Goal: Information Seeking & Learning: Find specific fact

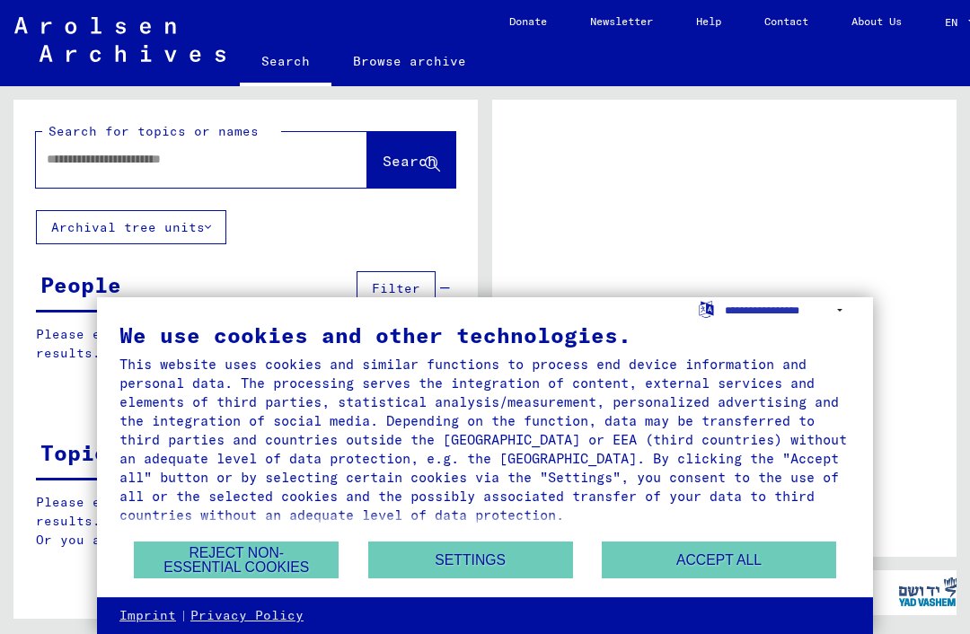
click at [727, 568] on button "Accept all" at bounding box center [719, 560] width 234 height 37
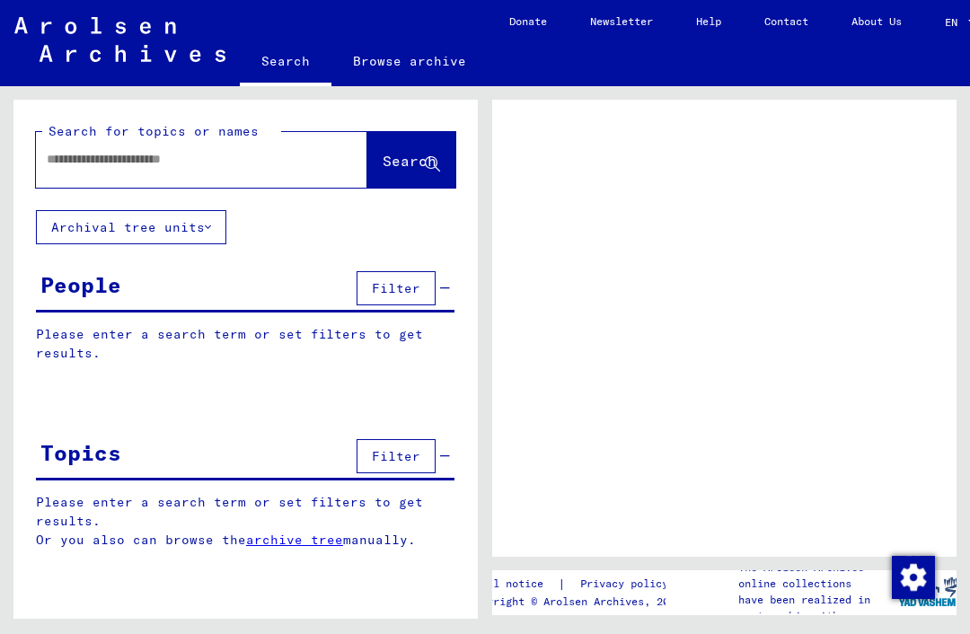
click at [103, 163] on input "text" at bounding box center [186, 159] width 278 height 19
type input "*********"
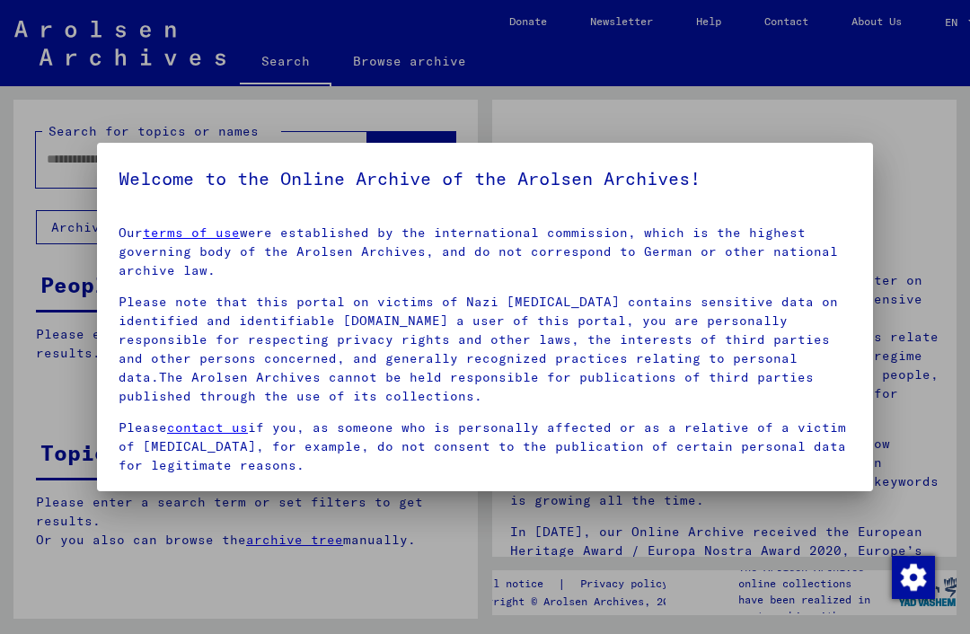
click at [928, 570] on img "Change consent" at bounding box center [913, 577] width 43 height 43
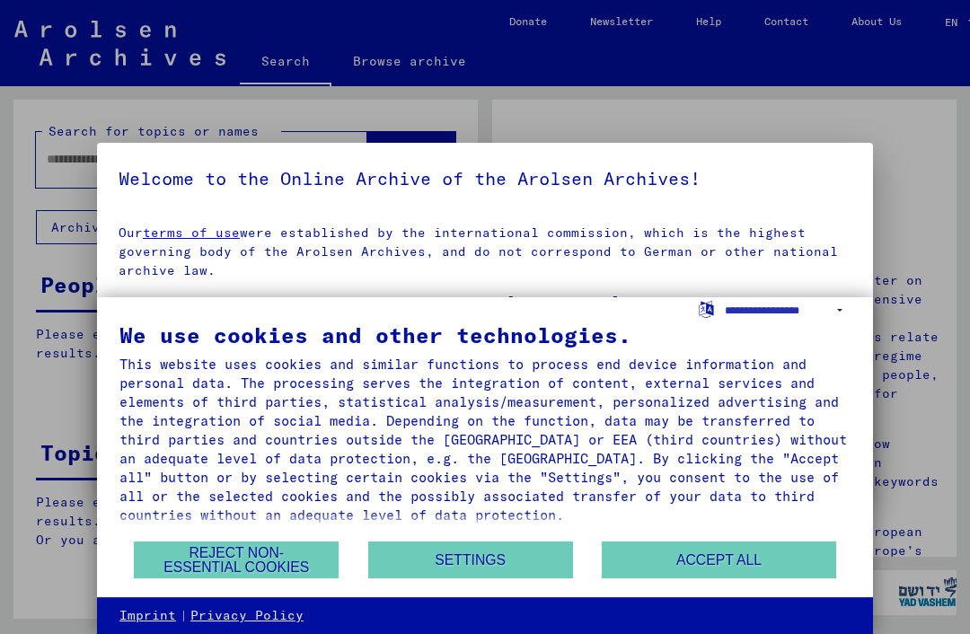
click at [715, 567] on button "Accept all" at bounding box center [719, 560] width 234 height 37
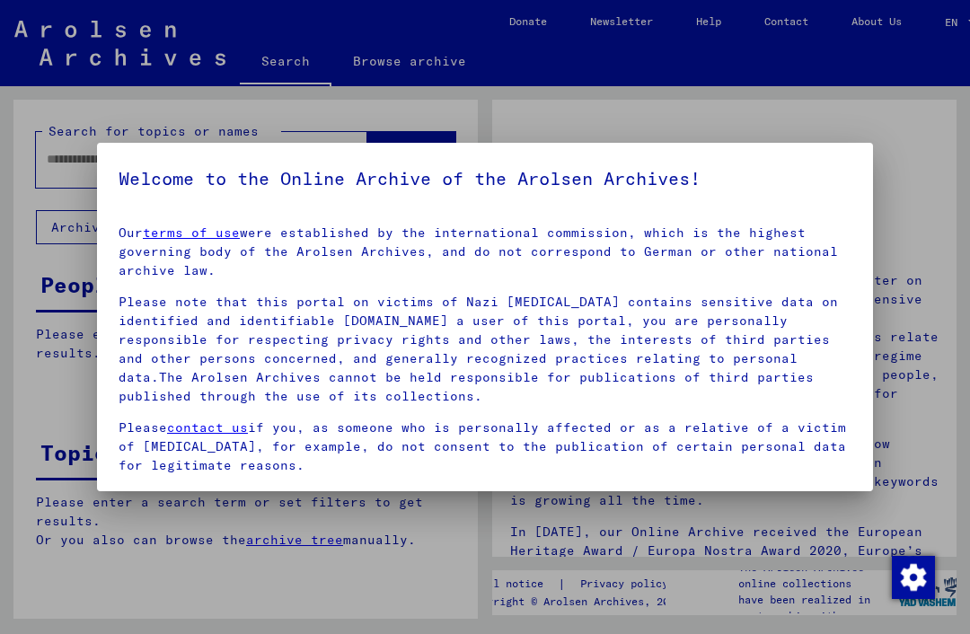
click at [863, 154] on mat-dialog-container "Welcome to the Online Archive of the Arolsen Archives! Our terms of use were es…" at bounding box center [485, 317] width 776 height 349
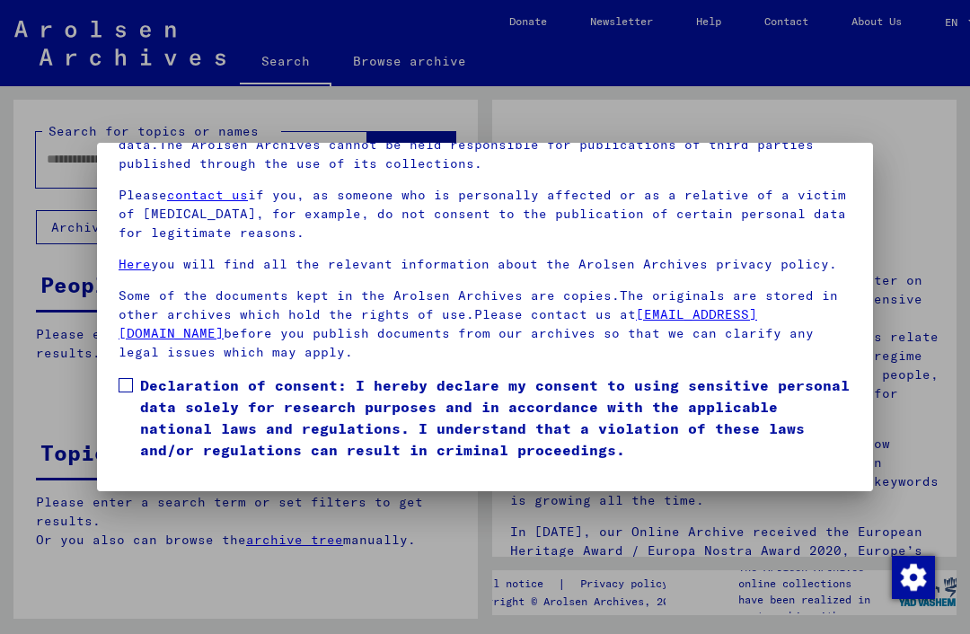
scroll to position [188, 0]
click at [120, 378] on span at bounding box center [126, 385] width 14 height 14
click at [143, 470] on button "I agree" at bounding box center [162, 487] width 87 height 34
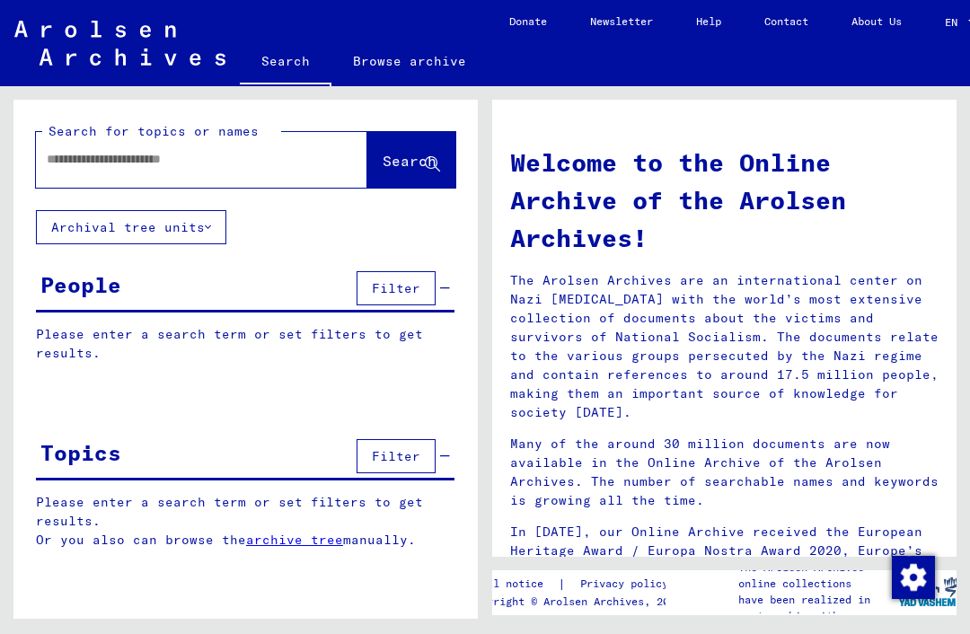
click at [98, 155] on input "text" at bounding box center [180, 159] width 267 height 19
type input "*********"
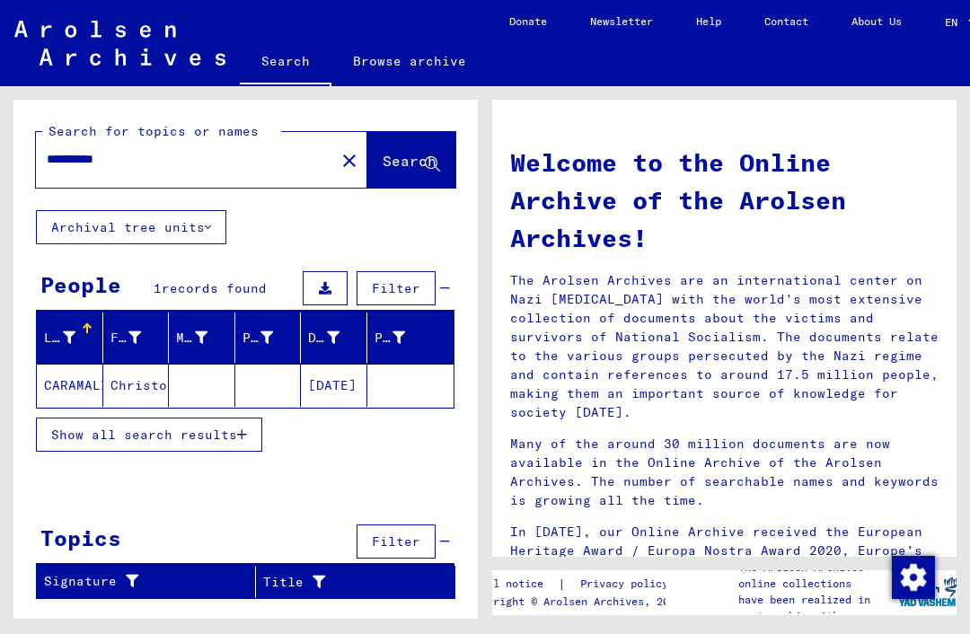
scroll to position [38, 0]
click at [76, 364] on mat-cell "CARAMALIS" at bounding box center [70, 385] width 66 height 43
